Goal: Information Seeking & Learning: Learn about a topic

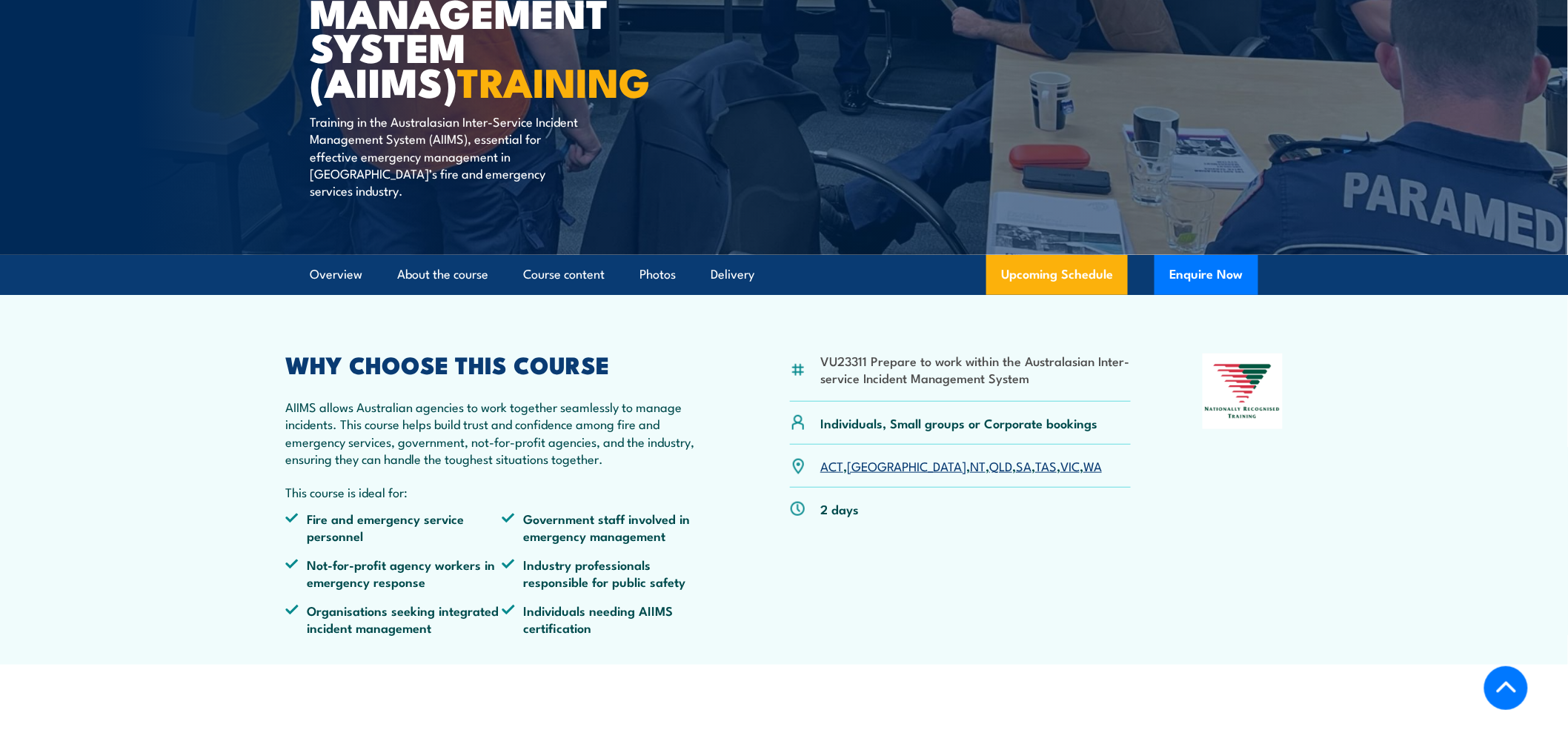
scroll to position [329, 0]
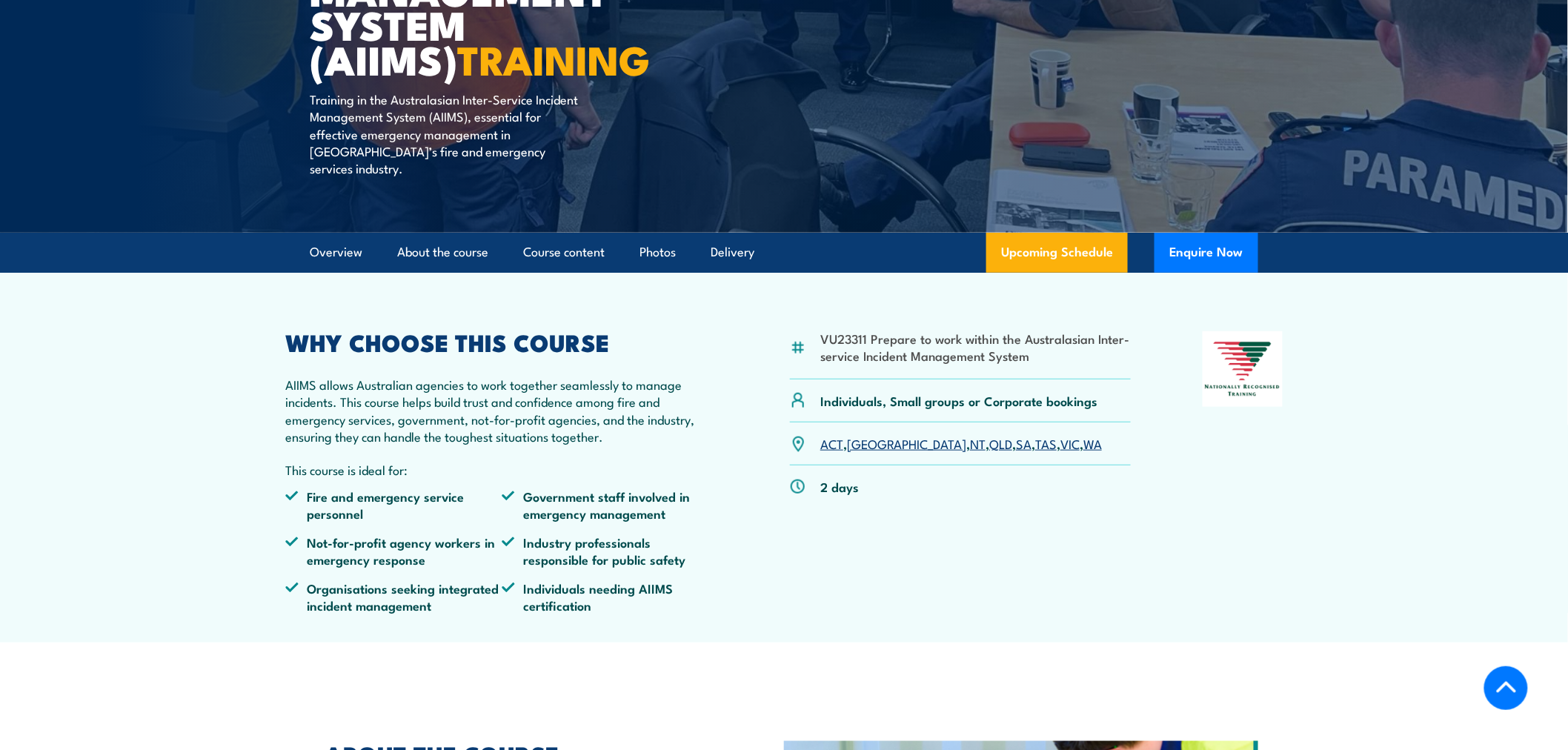
click at [862, 434] on link "[GEOGRAPHIC_DATA]" at bounding box center [907, 443] width 119 height 18
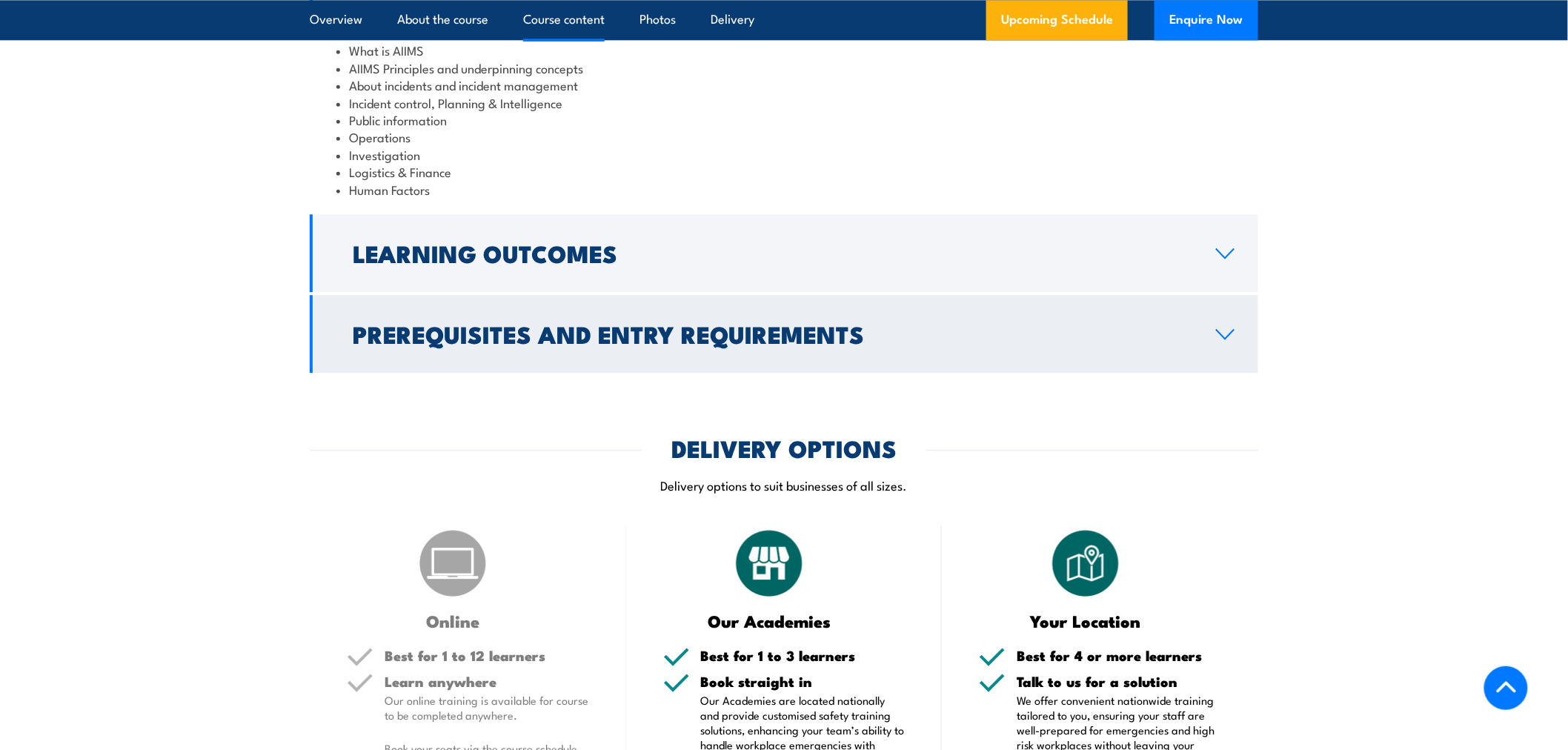
scroll to position [1482, 0]
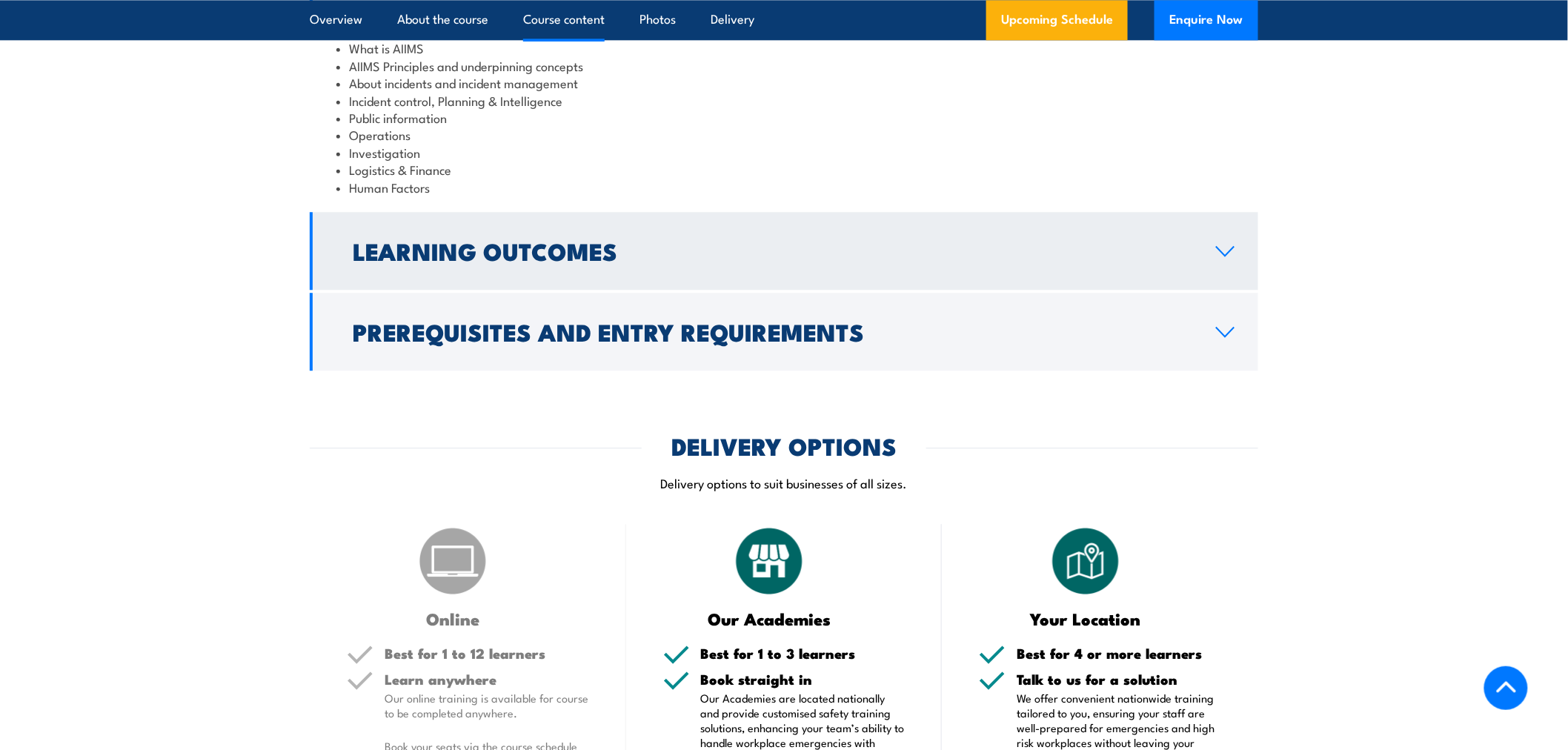
click at [1213, 227] on link "Learning Outcomes" at bounding box center [784, 251] width 948 height 78
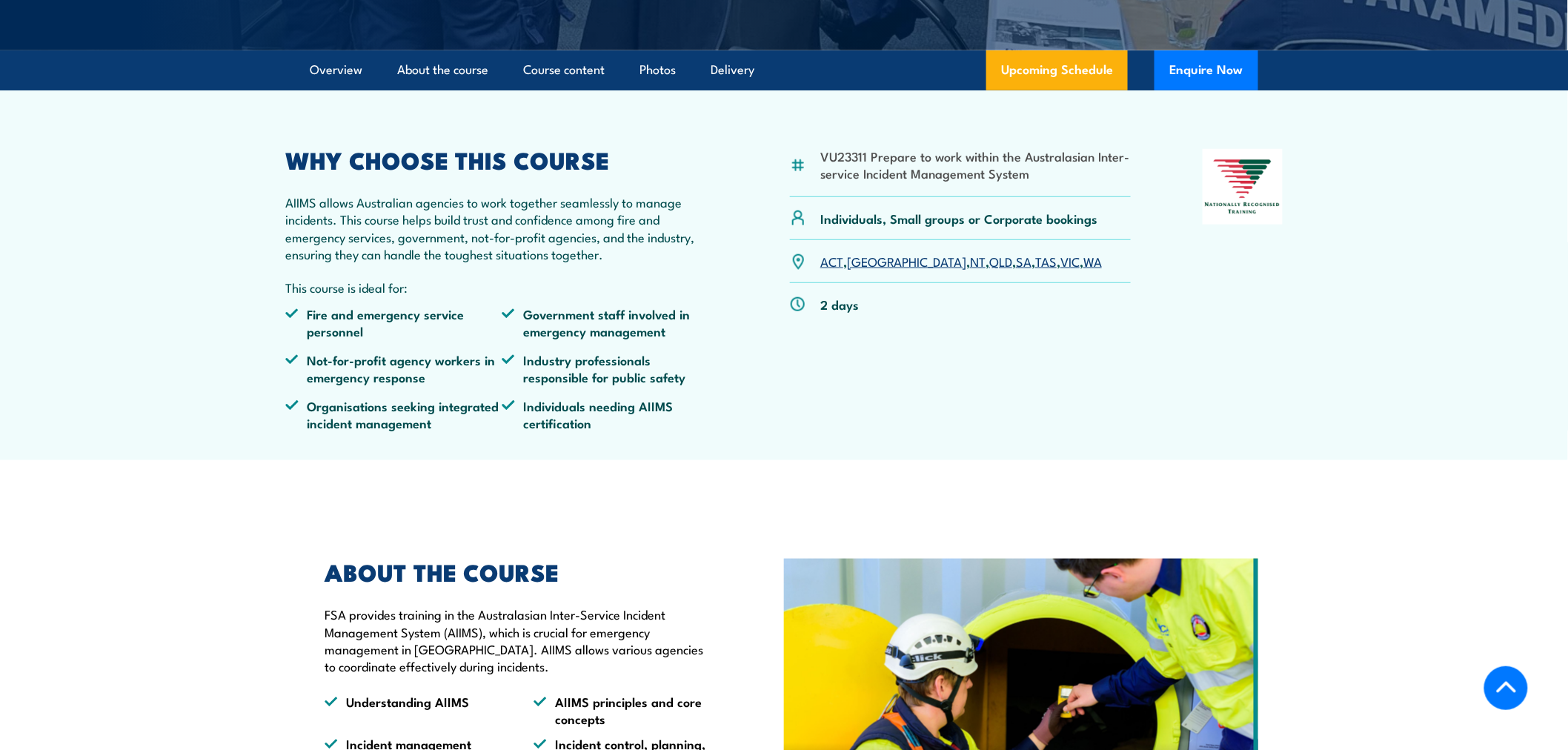
scroll to position [494, 0]
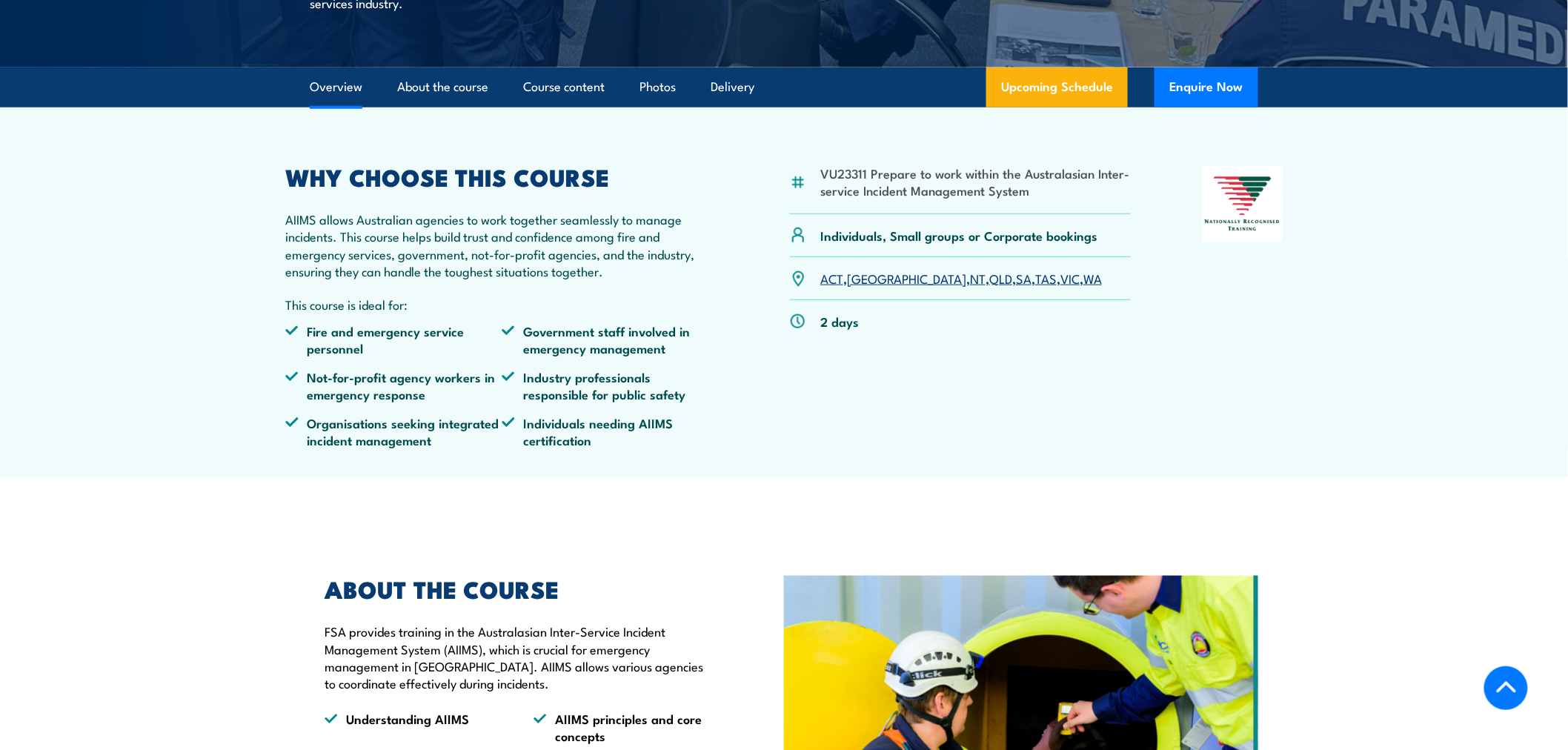
click at [335, 67] on link "Overview" at bounding box center [336, 87] width 52 height 39
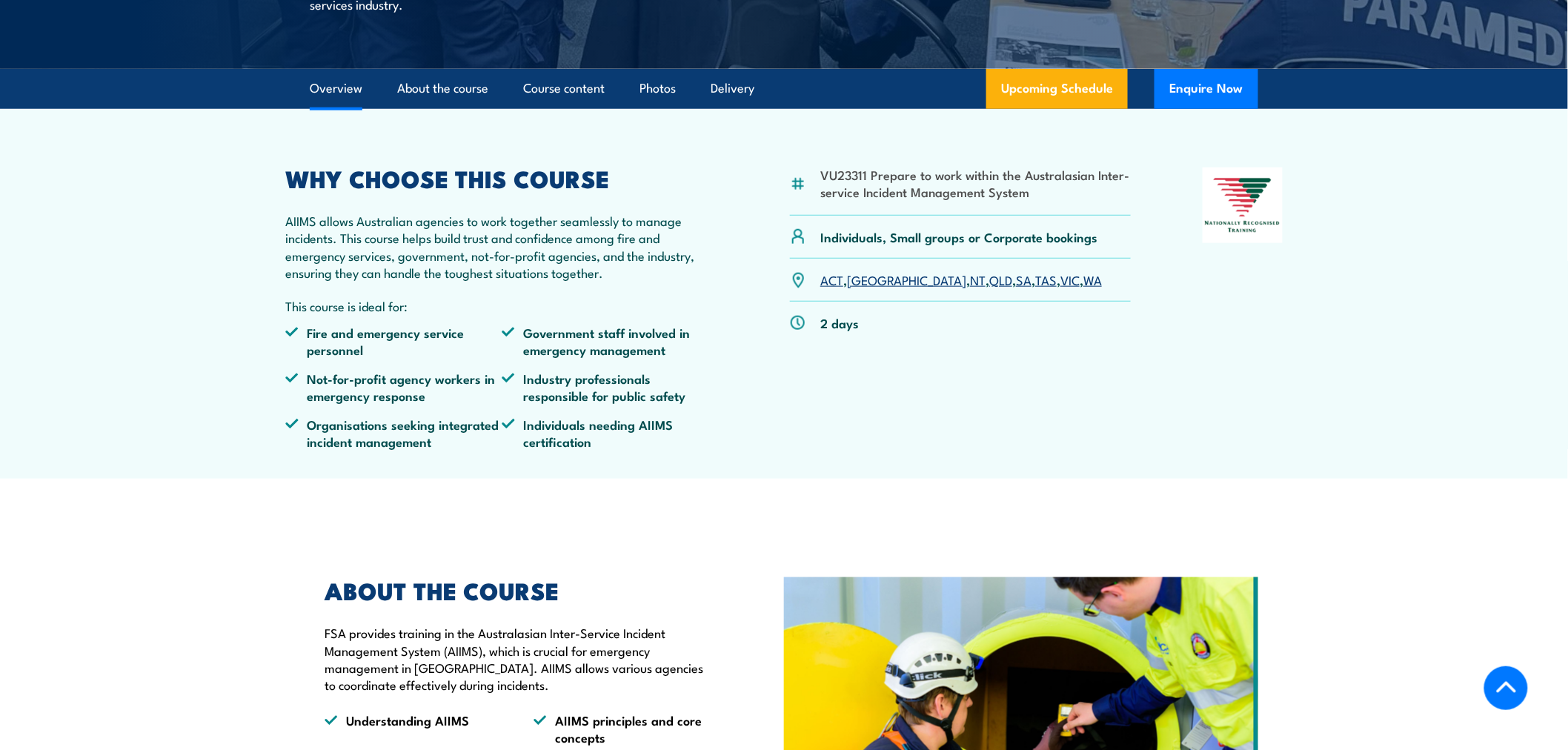
scroll to position [492, 0]
click at [450, 72] on link "About the course" at bounding box center [442, 89] width 91 height 39
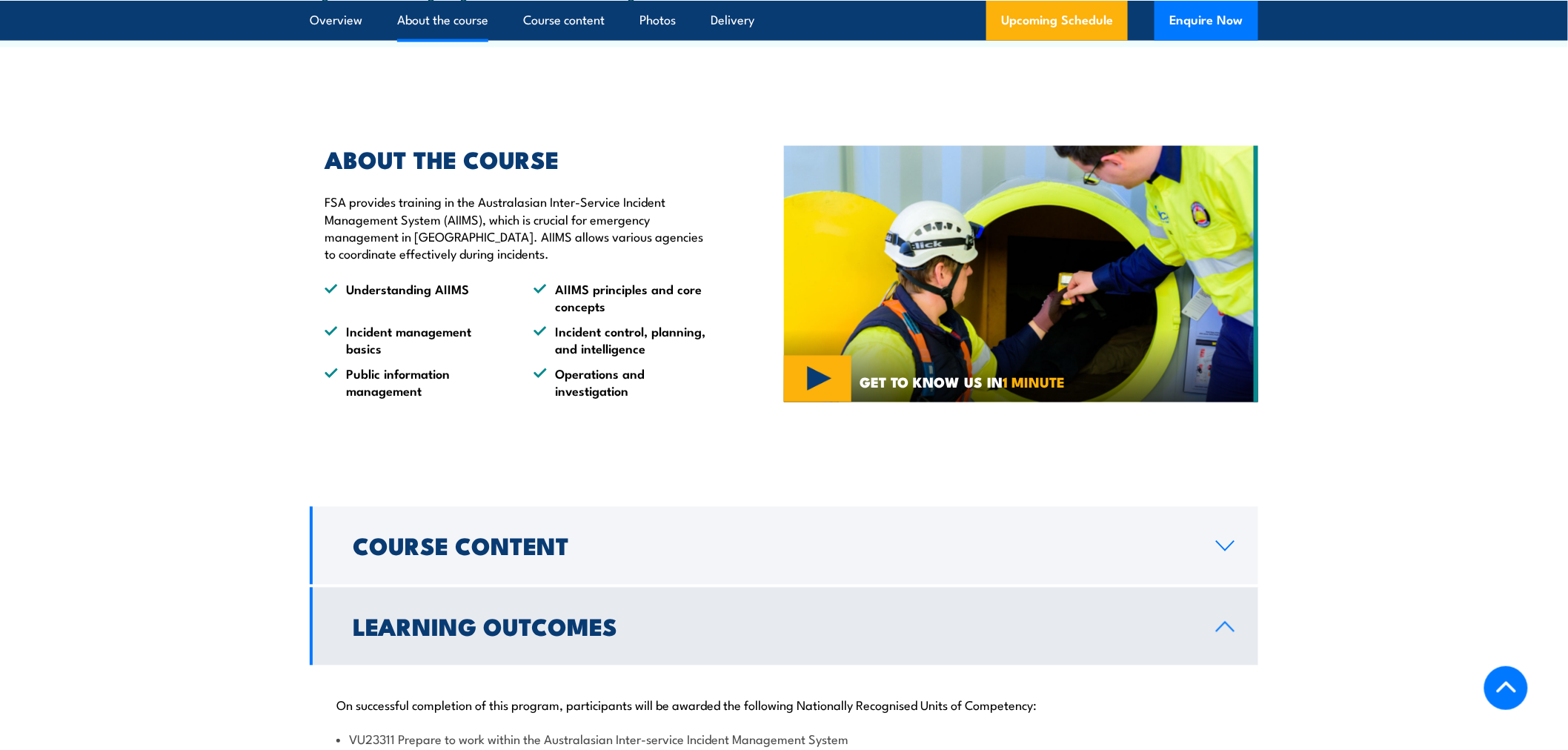
scroll to position [926, 0]
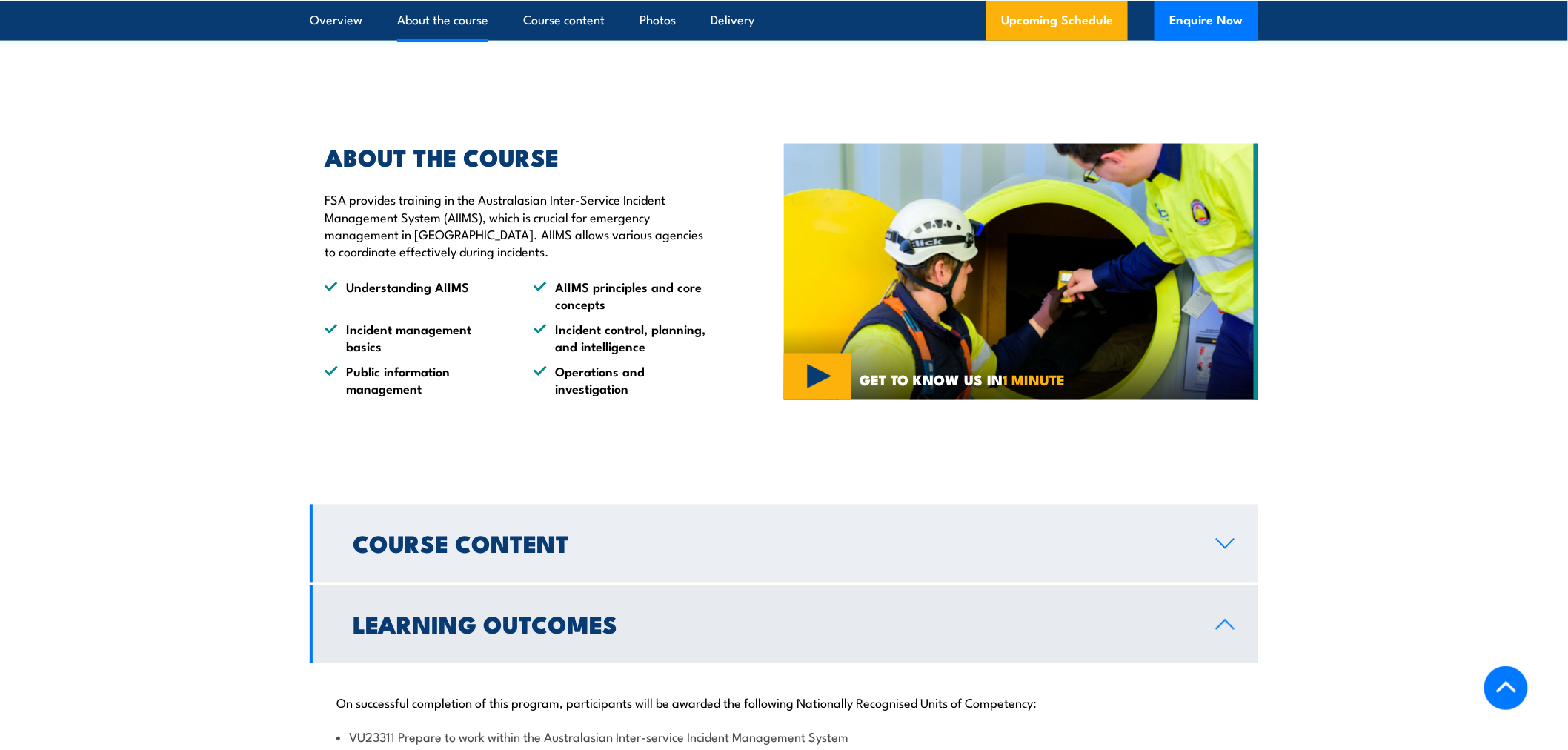
click at [1223, 538] on icon at bounding box center [1225, 543] width 20 height 12
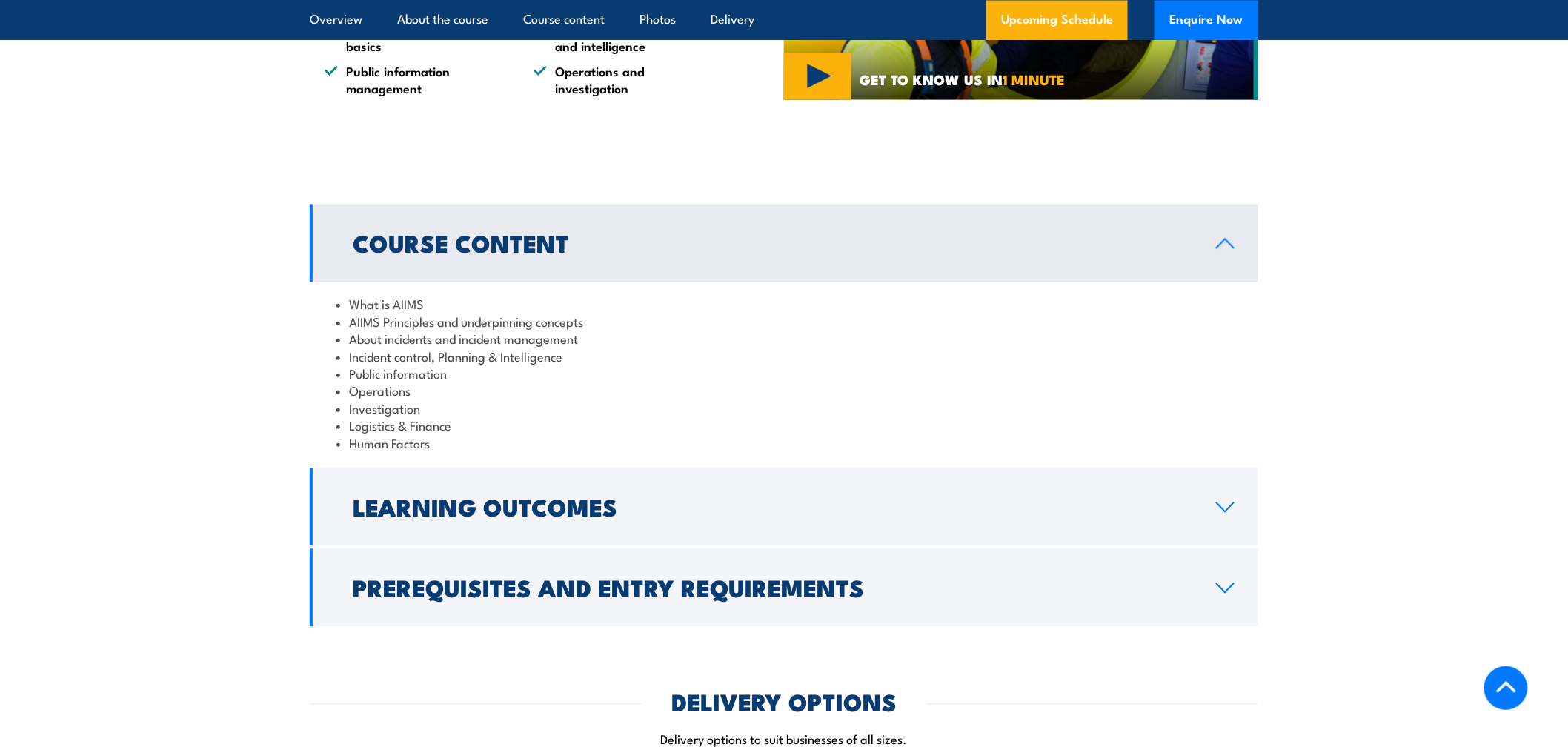
scroll to position [1255, 0]
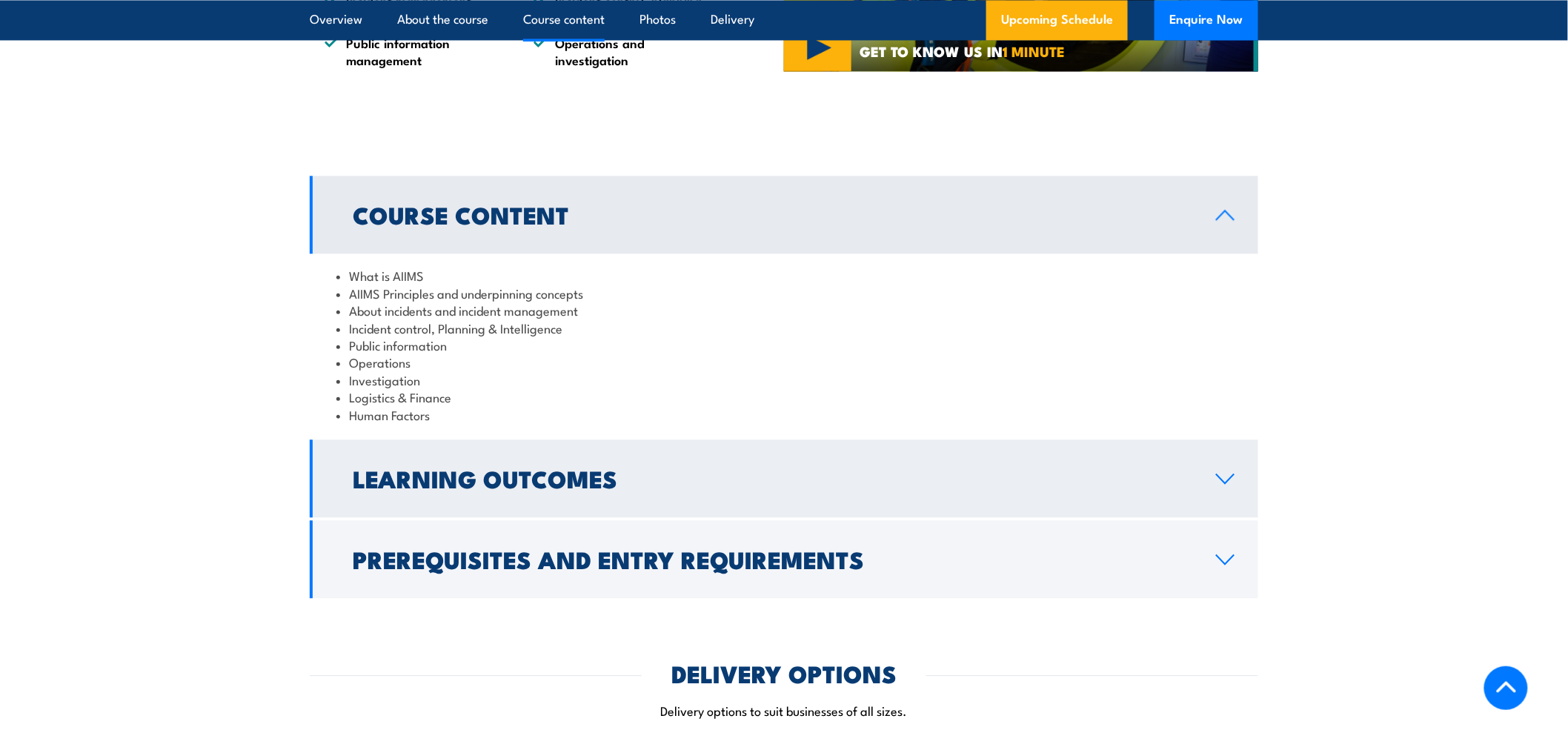
click at [1214, 464] on link "Learning Outcomes" at bounding box center [784, 478] width 948 height 78
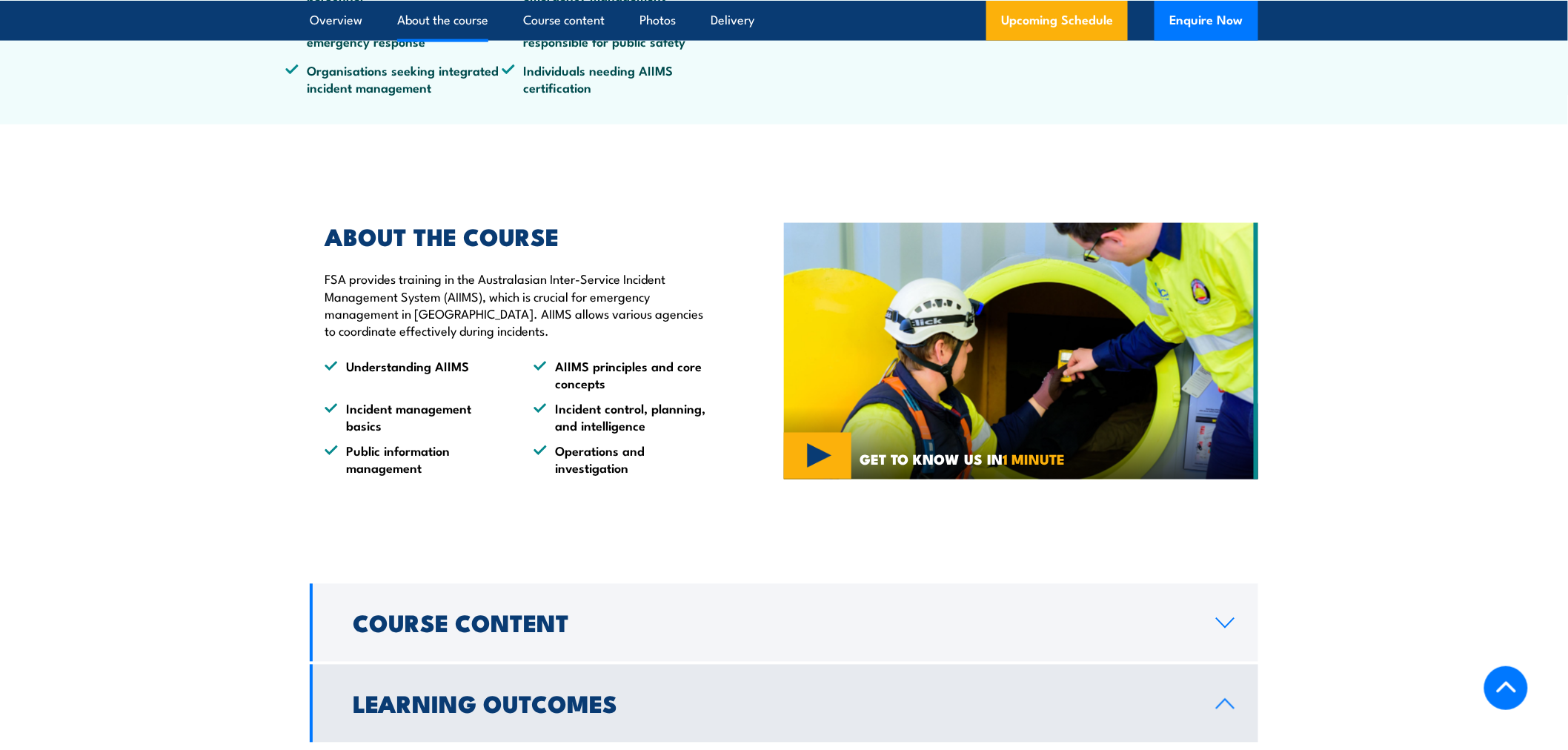
scroll to position [843, 0]
